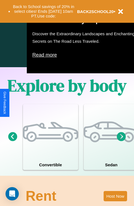
scroll to position [356, 0]
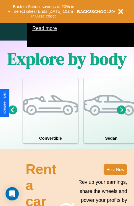
click at [122, 114] on icon at bounding box center [121, 109] width 9 height 9
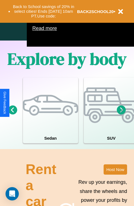
click at [122, 114] on icon at bounding box center [121, 109] width 9 height 9
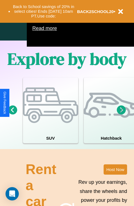
click at [12, 114] on icon at bounding box center [12, 109] width 9 height 9
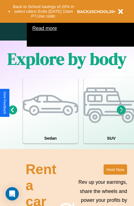
click at [122, 114] on icon at bounding box center [121, 109] width 9 height 9
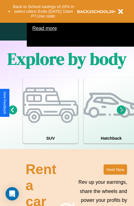
click at [12, 114] on icon at bounding box center [12, 109] width 9 height 9
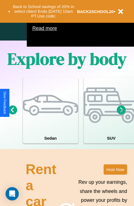
click at [122, 114] on icon at bounding box center [121, 109] width 9 height 9
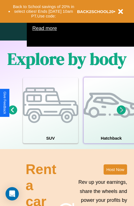
click at [111, 118] on div at bounding box center [111, 104] width 55 height 55
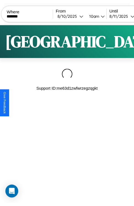
scroll to position [0, 47]
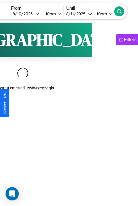
type input "*******"
click at [122, 11] on icon at bounding box center [120, 12] width 6 height 6
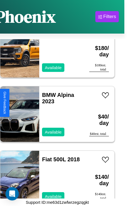
scroll to position [3298, 0]
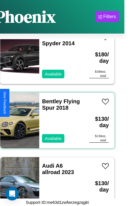
click at [55, 117] on div "Bentley Flying Spur 2018 Available" at bounding box center [61, 120] width 45 height 55
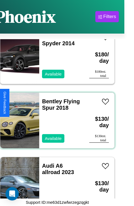
click at [55, 117] on div "Bentley Flying Spur 2018 Available" at bounding box center [61, 120] width 45 height 55
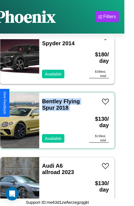
click at [55, 117] on div "Bentley Flying Spur 2018 Available" at bounding box center [61, 120] width 45 height 55
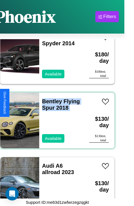
click at [55, 117] on div "Bentley Flying Spur 2018 Available" at bounding box center [61, 120] width 45 height 55
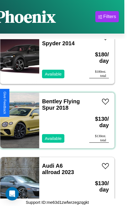
click at [55, 117] on div "Bentley Flying Spur 2018 Available" at bounding box center [61, 120] width 45 height 55
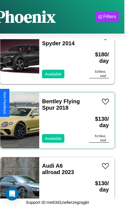
click at [55, 117] on div "Bentley Flying Spur 2018 Available" at bounding box center [61, 120] width 45 height 55
click at [50, 98] on link "Bentley Flying Spur 2018" at bounding box center [61, 104] width 38 height 12
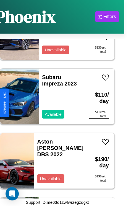
scroll to position [1949, 0]
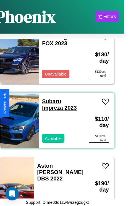
click at [50, 98] on link "Subaru Impreza 2023" at bounding box center [59, 104] width 35 height 12
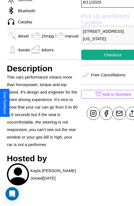
scroll to position [163, 14]
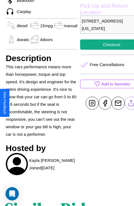
click at [132, 103] on line at bounding box center [132, 102] width 0 height 4
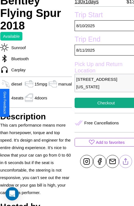
scroll to position [105, 20]
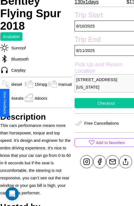
click at [102, 103] on button "Checkout" at bounding box center [106, 103] width 63 height 10
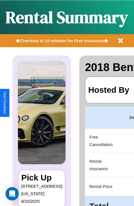
scroll to position [0, 105]
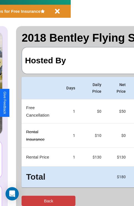
click at [27, 200] on button "Back" at bounding box center [49, 200] width 54 height 10
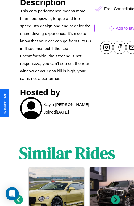
scroll to position [264, 0]
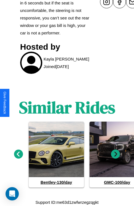
click at [116, 154] on icon at bounding box center [115, 153] width 9 height 9
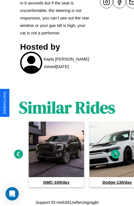
click at [116, 154] on icon at bounding box center [115, 153] width 9 height 9
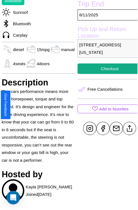
scroll to position [144, 20]
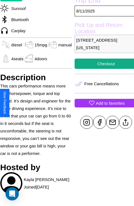
click at [102, 103] on p "Add to favorites" at bounding box center [110, 102] width 29 height 7
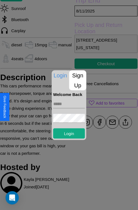
click at [69, 104] on input "text" at bounding box center [69, 103] width 32 height 9
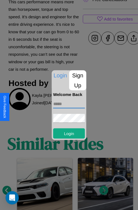
scroll to position [260, 8]
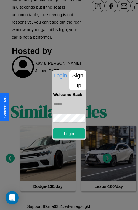
click at [107, 158] on div at bounding box center [69, 105] width 138 height 210
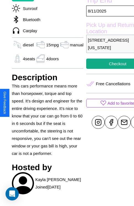
scroll to position [219, 8]
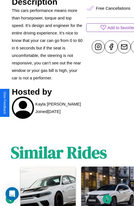
click at [107, 199] on icon at bounding box center [107, 198] width 9 height 9
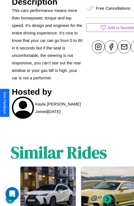
click at [107, 199] on icon at bounding box center [107, 198] width 9 height 9
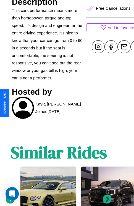
click at [107, 199] on icon at bounding box center [107, 198] width 9 height 9
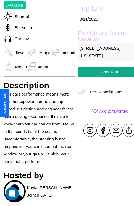
scroll to position [105, 20]
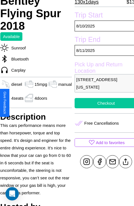
click at [102, 103] on button "Checkout" at bounding box center [106, 103] width 63 height 10
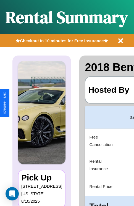
scroll to position [0, 105]
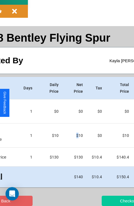
click at [107, 200] on button "Checkout" at bounding box center [129, 200] width 54 height 10
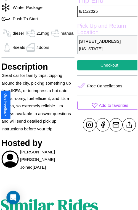
scroll to position [173, 20]
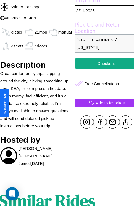
click at [102, 102] on p "Add to favorites" at bounding box center [110, 102] width 29 height 7
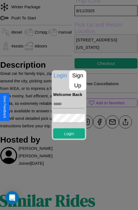
click at [78, 80] on p "Sign Up" at bounding box center [78, 80] width 17 height 20
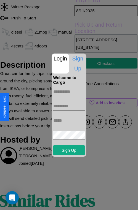
click at [69, 91] on input "text" at bounding box center [69, 91] width 32 height 9
type input "*****"
click at [69, 106] on input "text" at bounding box center [69, 106] width 32 height 9
type input "*****"
click at [69, 120] on input "text" at bounding box center [69, 120] width 32 height 9
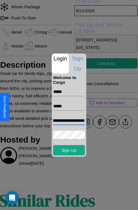
scroll to position [0, 20]
type input "**********"
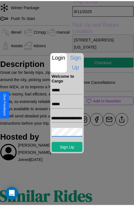
scroll to position [0, 0]
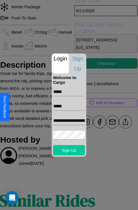
click at [69, 150] on button "Sign Up" at bounding box center [69, 150] width 32 height 10
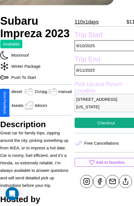
scroll to position [133, 20]
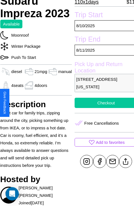
click at [102, 102] on button "Checkout" at bounding box center [106, 102] width 63 height 10
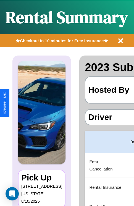
scroll to position [0, 105]
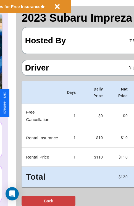
click at [27, 200] on button "Back" at bounding box center [49, 200] width 54 height 10
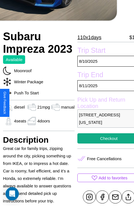
scroll to position [113, 20]
